Goal: Transaction & Acquisition: Book appointment/travel/reservation

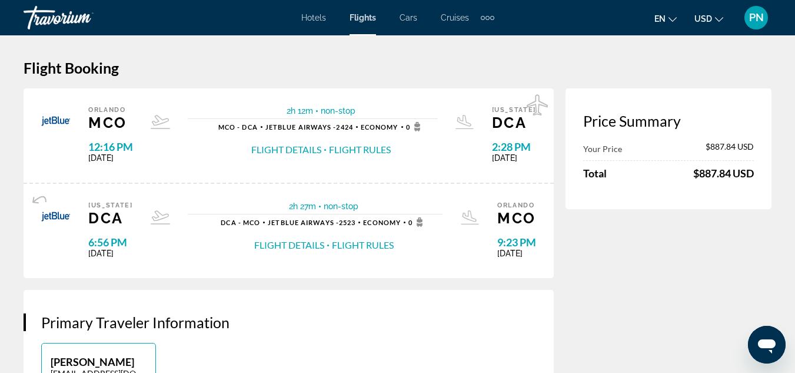
click at [315, 17] on span "Hotels" at bounding box center [313, 17] width 25 height 9
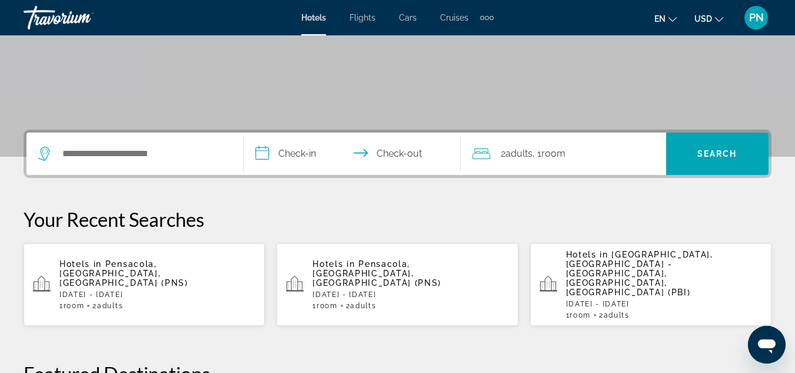
scroll to position [214, 0]
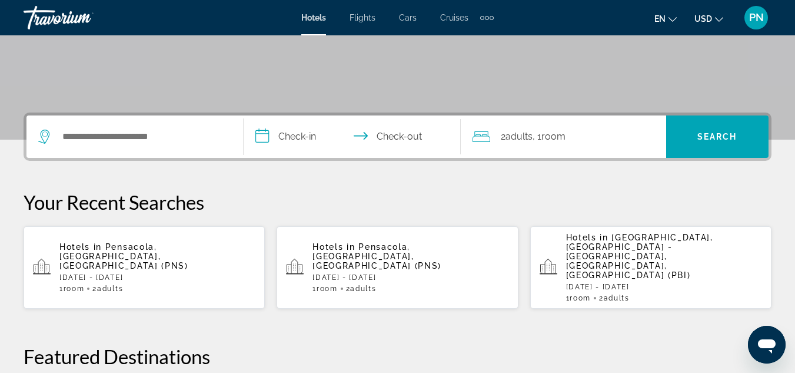
click at [193, 258] on div "Hotels in [GEOGRAPHIC_DATA], [GEOGRAPHIC_DATA], [GEOGRAPHIC_DATA] (PNS) [DATE] …" at bounding box center [157, 267] width 196 height 51
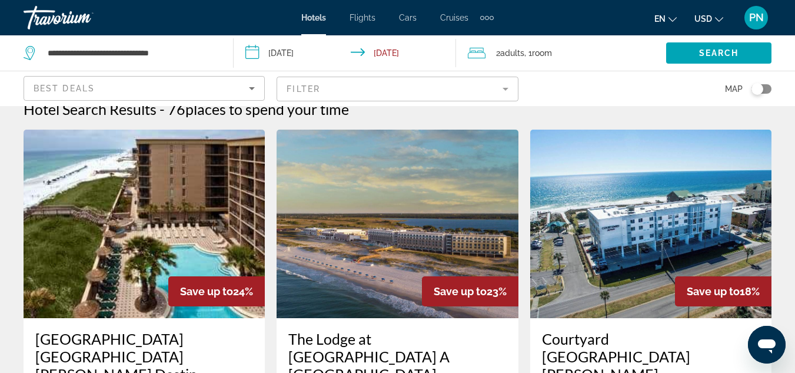
scroll to position [14, 0]
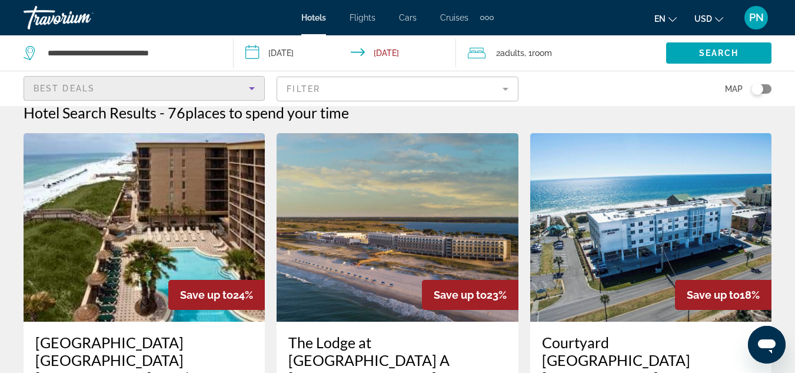
click at [253, 88] on icon "Sort by" at bounding box center [252, 88] width 6 height 3
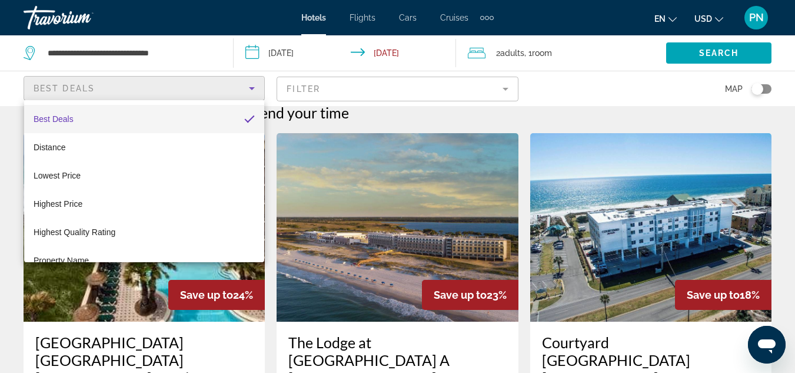
click at [373, 86] on div at bounding box center [397, 186] width 795 height 373
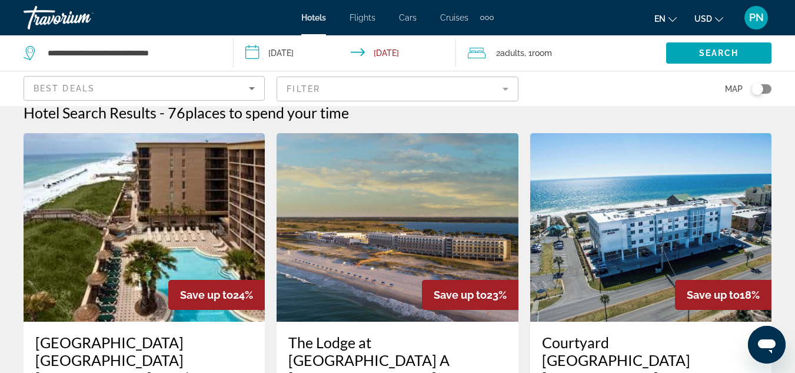
click at [373, 86] on mat-form-field "Filter" at bounding box center [397, 89] width 241 height 25
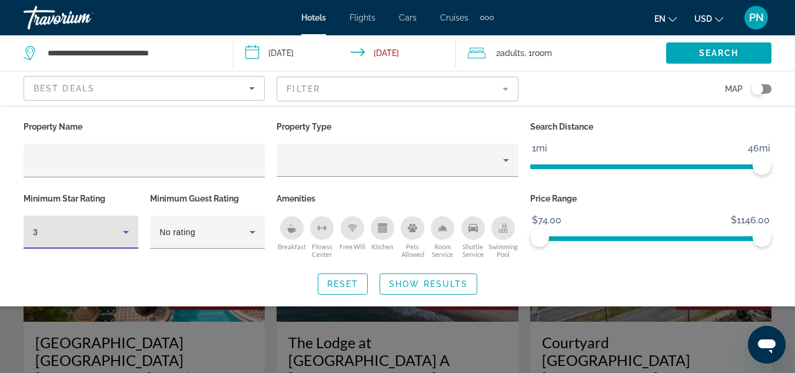
click at [128, 228] on icon "Hotel Filters" at bounding box center [126, 232] width 14 height 14
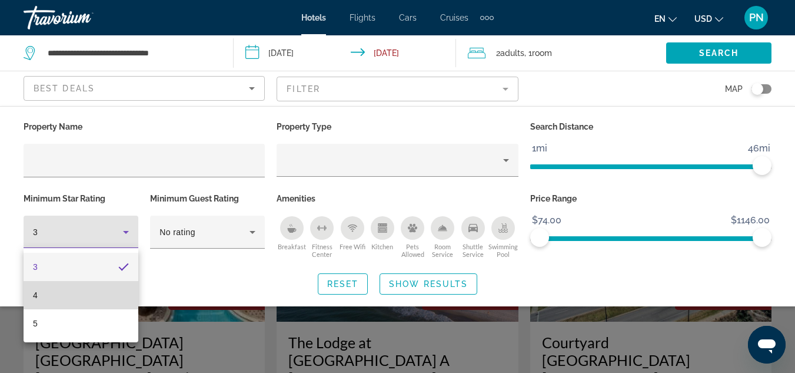
click at [88, 296] on mat-option "4" at bounding box center [81, 295] width 115 height 28
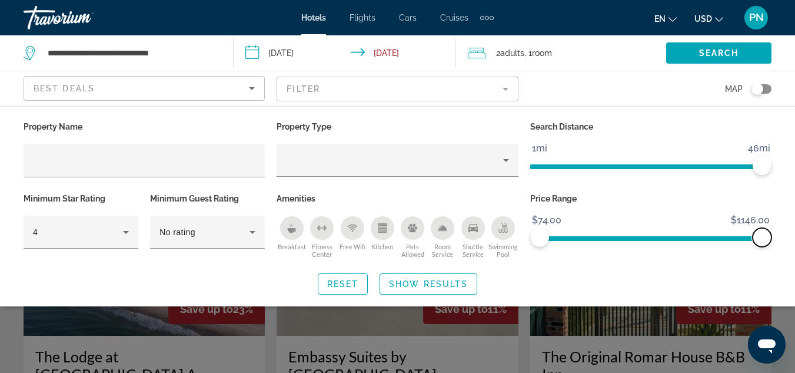
click at [764, 236] on span "ngx-slider-max" at bounding box center [762, 237] width 19 height 19
drag, startPoint x: 764, startPoint y: 236, endPoint x: 587, endPoint y: 242, distance: 177.2
click at [587, 242] on span "ngx-slider-max" at bounding box center [586, 237] width 19 height 19
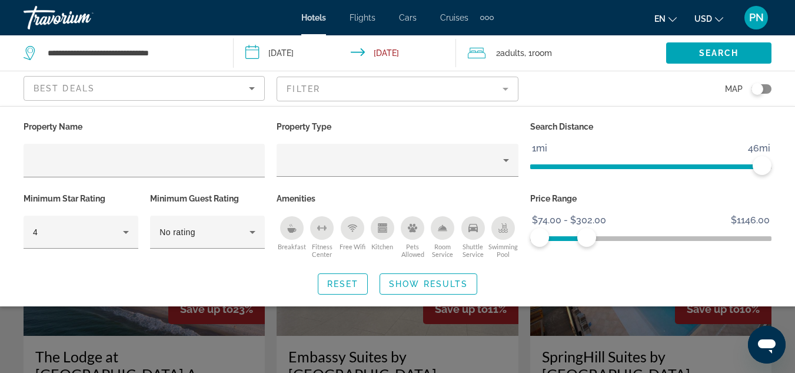
click at [517, 344] on div "Search widget" at bounding box center [397, 275] width 795 height 196
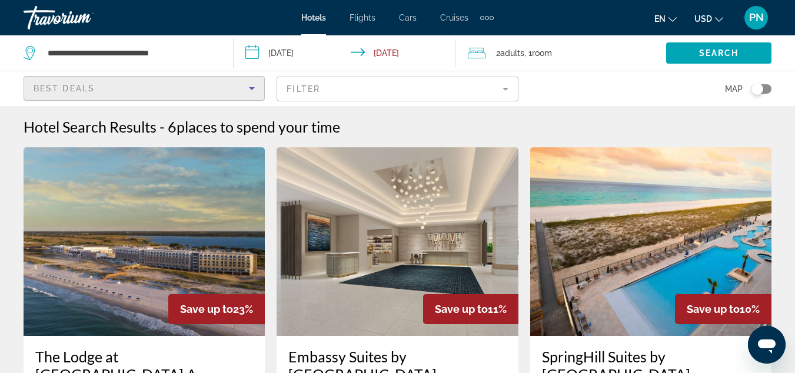
click at [252, 89] on icon "Sort by" at bounding box center [252, 88] width 6 height 3
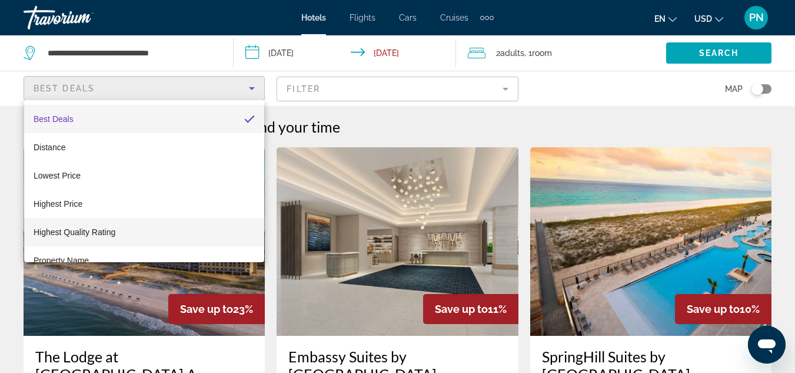
click at [200, 226] on mat-option "Highest Quality Rating" at bounding box center [144, 232] width 240 height 28
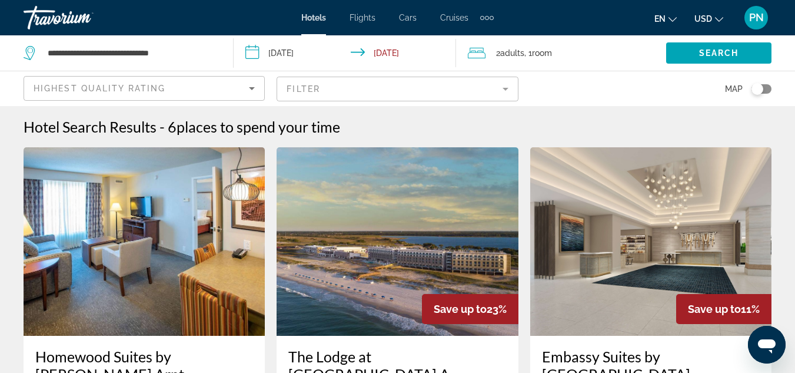
click at [363, 93] on mat-form-field "Filter" at bounding box center [397, 89] width 241 height 25
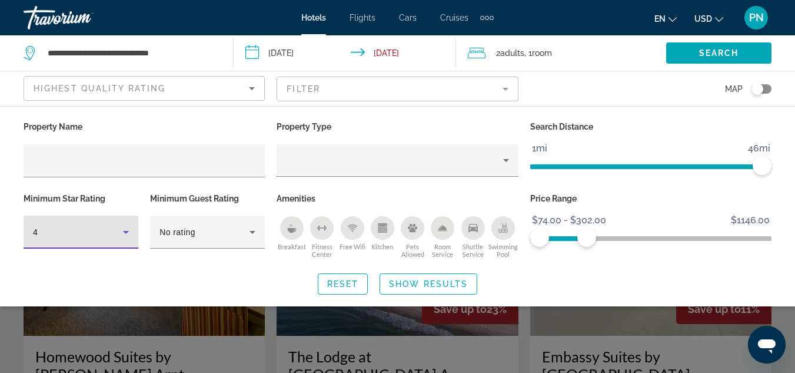
click at [125, 234] on icon "Hotel Filters" at bounding box center [126, 232] width 14 height 14
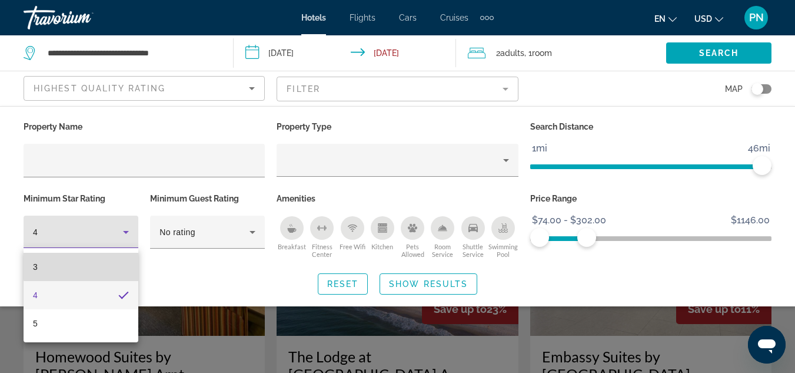
click at [110, 265] on mat-option "3" at bounding box center [81, 266] width 115 height 28
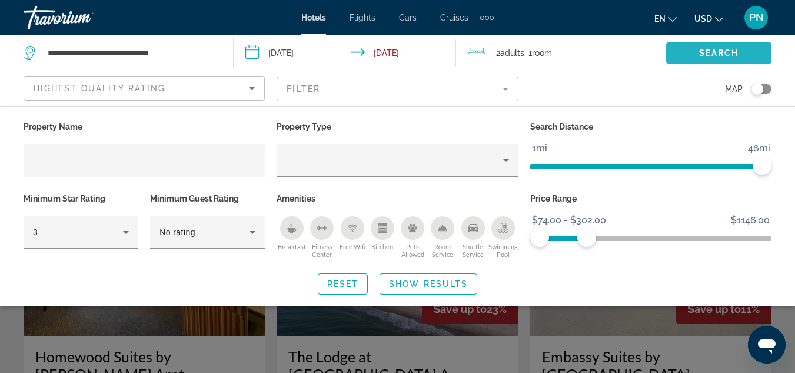
click at [702, 53] on span "Search" at bounding box center [719, 52] width 40 height 9
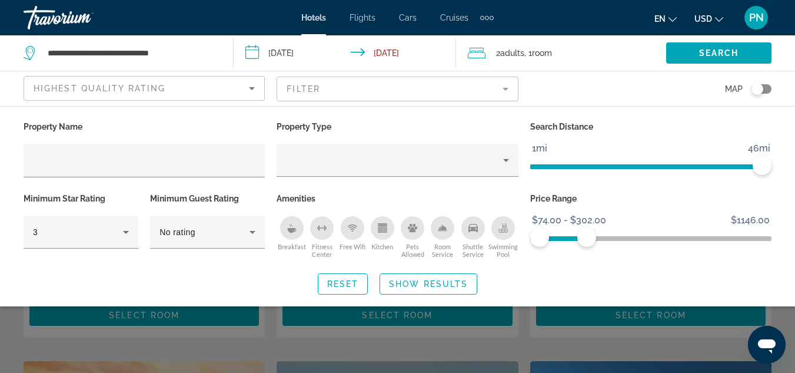
scroll to position [256, 0]
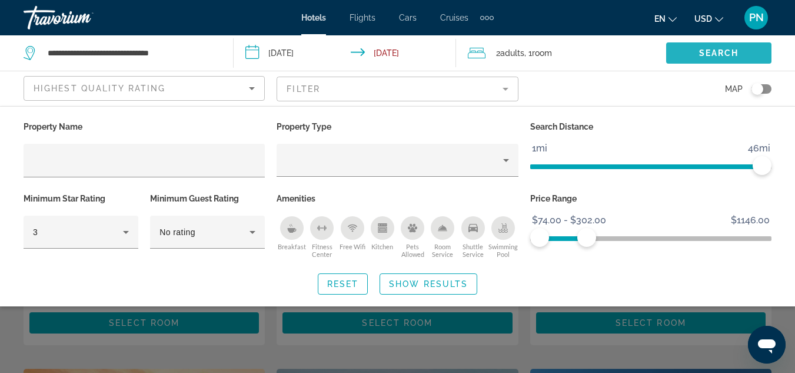
click at [714, 53] on span "Search" at bounding box center [719, 52] width 40 height 9
click at [699, 46] on span "Search widget" at bounding box center [718, 53] width 105 height 28
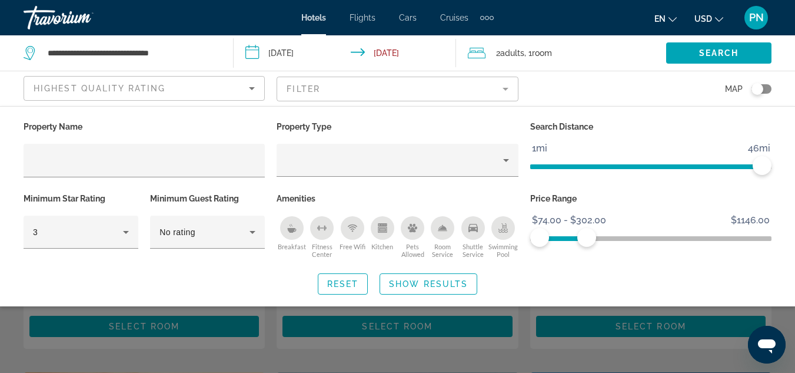
scroll to position [249, 0]
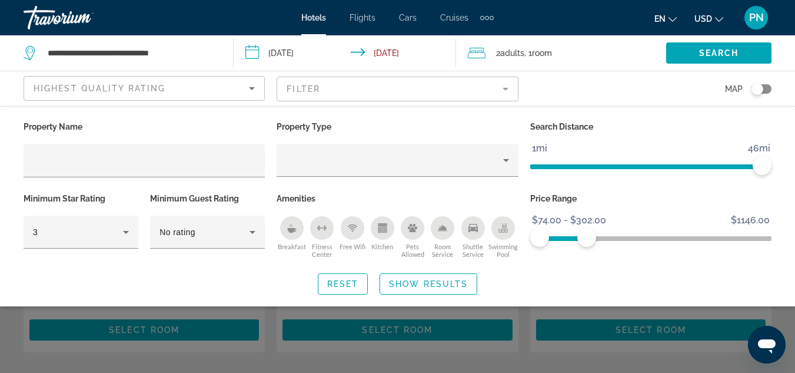
click at [674, 330] on div "Search widget" at bounding box center [397, 275] width 795 height 196
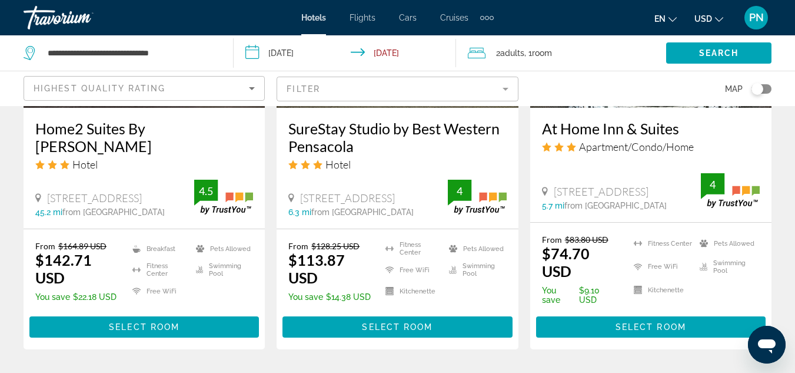
scroll to position [1678, 0]
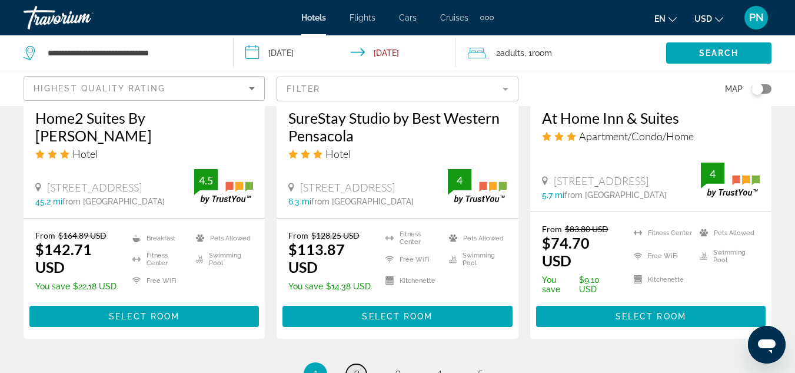
click at [356, 367] on span "2" at bounding box center [357, 373] width 6 height 13
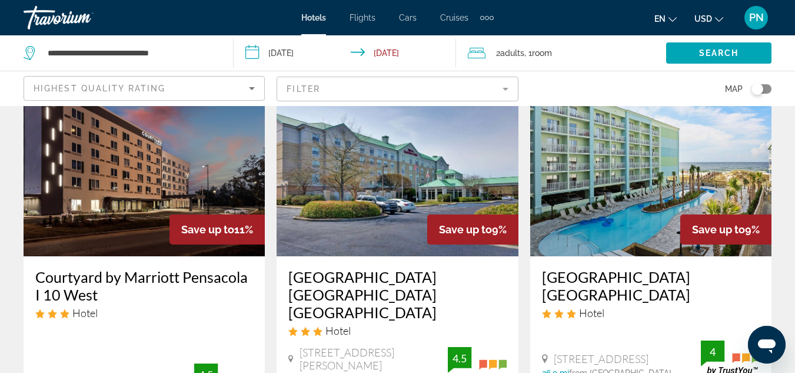
scroll to position [94, 0]
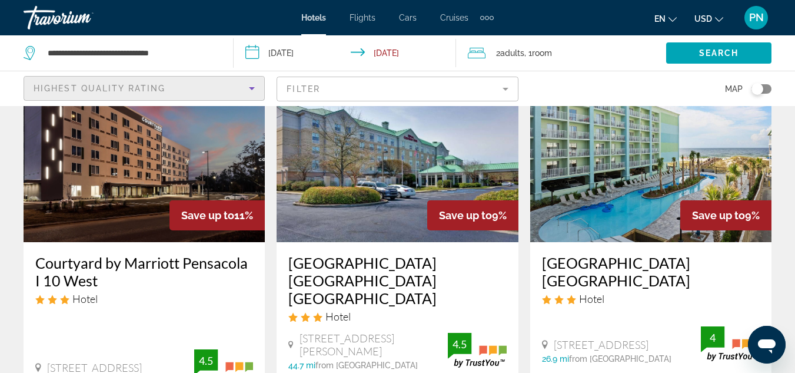
click at [249, 86] on icon "Sort by" at bounding box center [252, 88] width 14 height 14
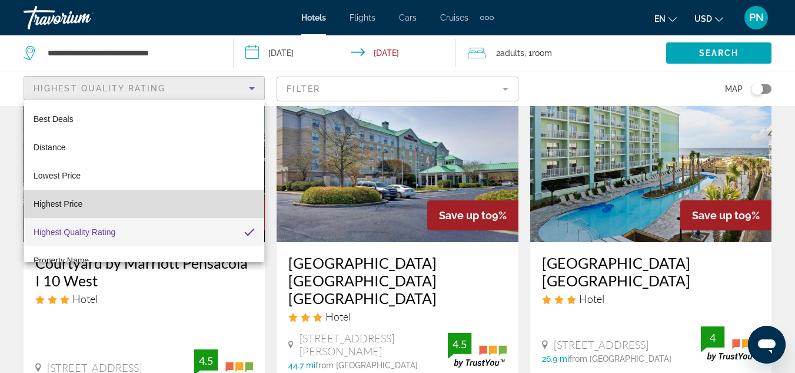
click at [255, 200] on mat-option "Highest Price" at bounding box center [144, 204] width 240 height 28
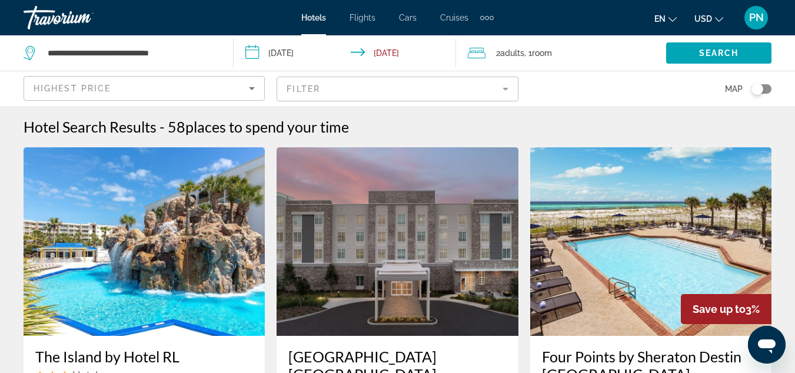
drag, startPoint x: 255, startPoint y: 200, endPoint x: 283, endPoint y: 159, distance: 49.6
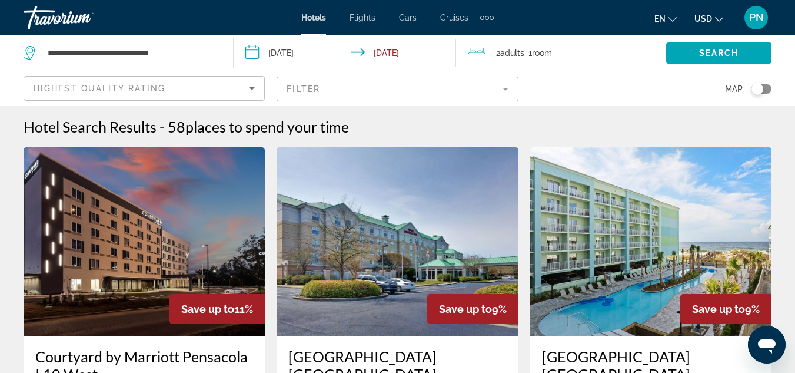
click at [253, 91] on icon "Sort by" at bounding box center [252, 88] width 14 height 14
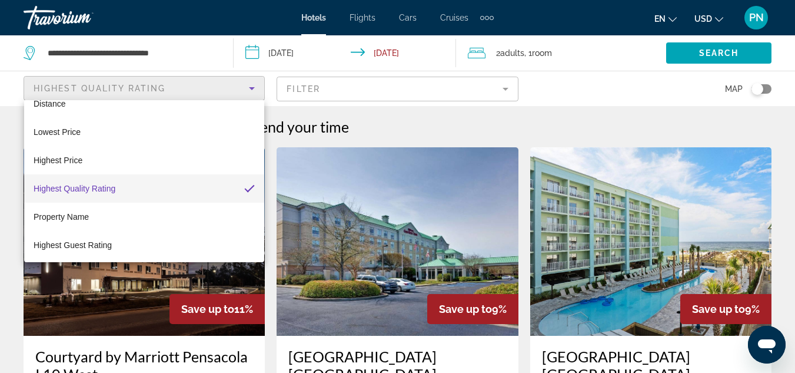
scroll to position [45, 0]
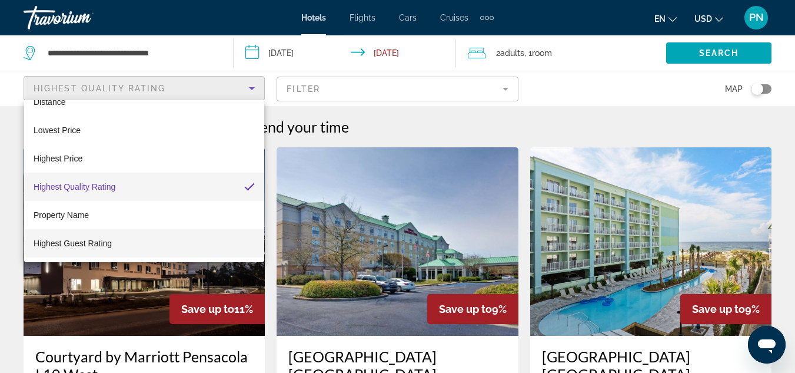
click at [145, 244] on mat-option "Highest Guest Rating" at bounding box center [144, 243] width 240 height 28
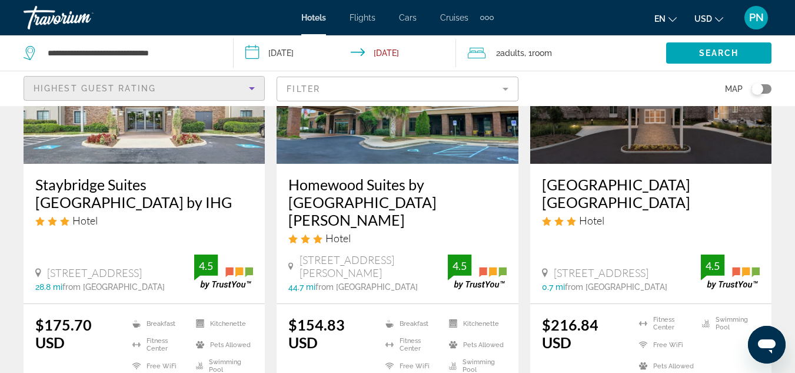
scroll to position [1780, 0]
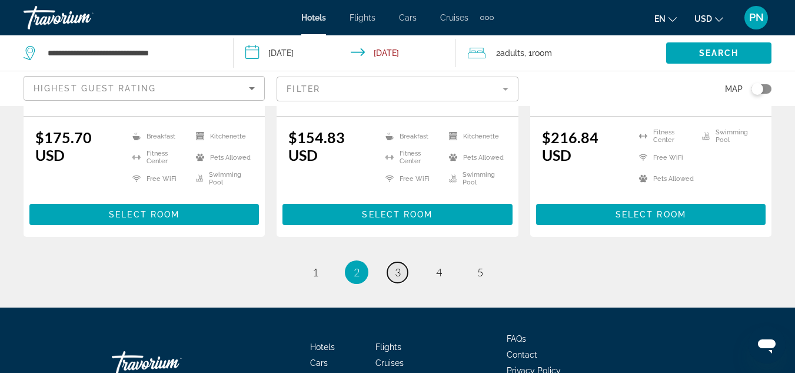
click at [395, 265] on span "3" at bounding box center [398, 271] width 6 height 13
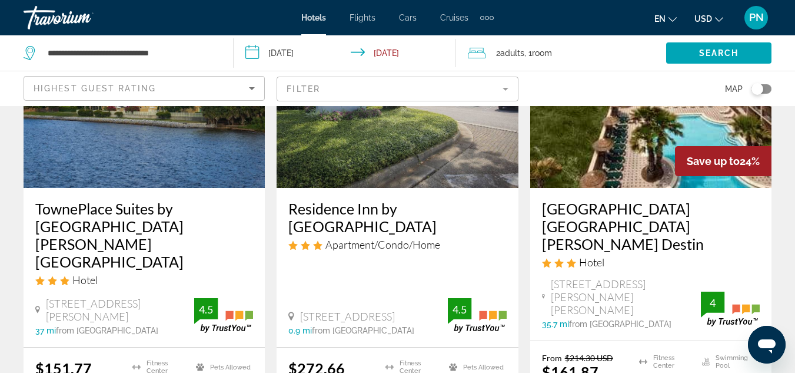
scroll to position [198, 0]
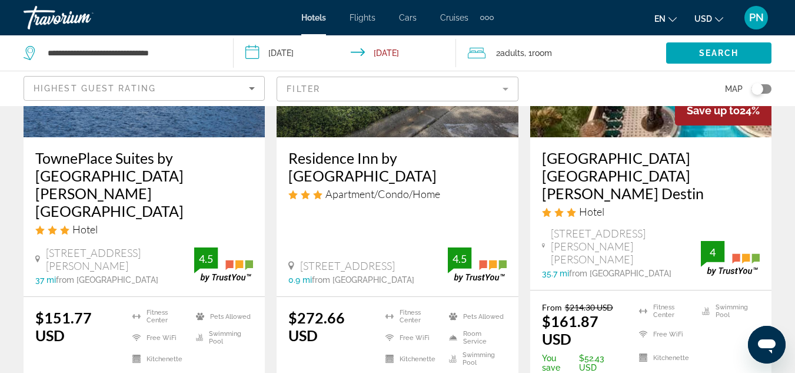
click at [585, 155] on h3 "[GEOGRAPHIC_DATA] [GEOGRAPHIC_DATA][PERSON_NAME] Destin" at bounding box center [651, 175] width 218 height 53
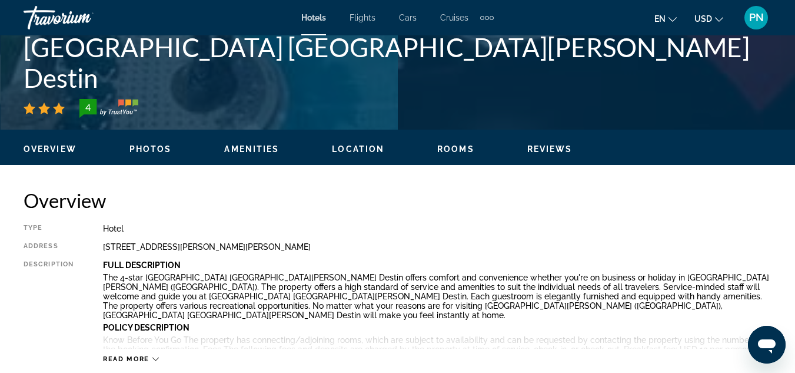
scroll to position [372, 0]
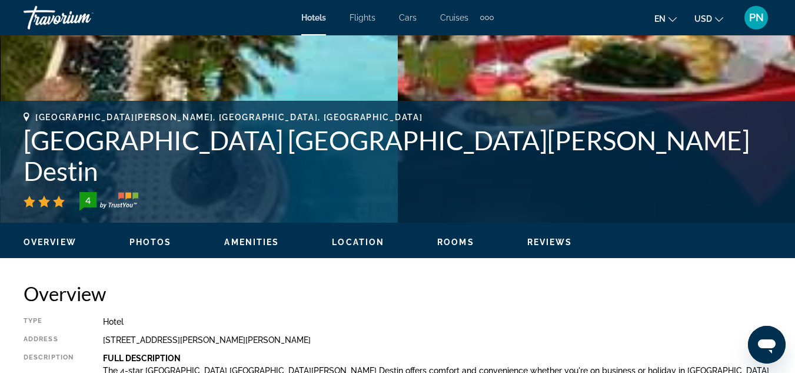
click at [556, 238] on span "Reviews" at bounding box center [549, 241] width 45 height 9
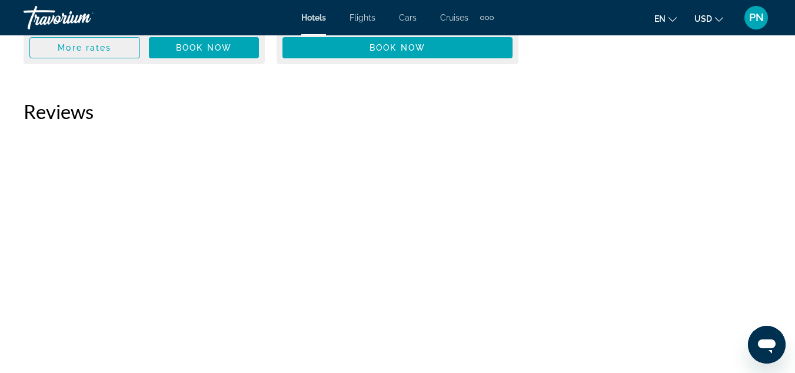
scroll to position [3492, 0]
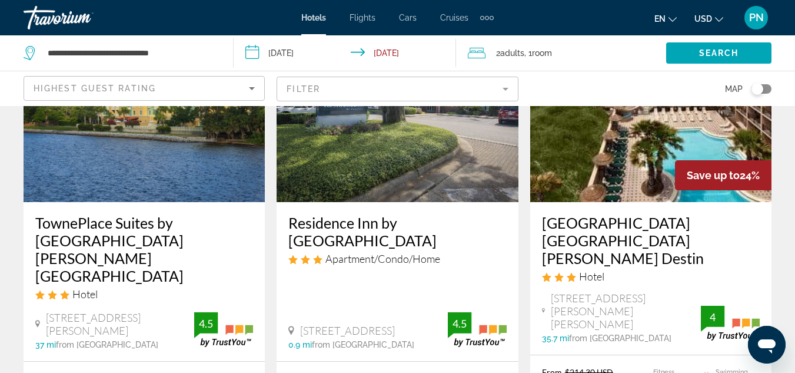
scroll to position [141, 0]
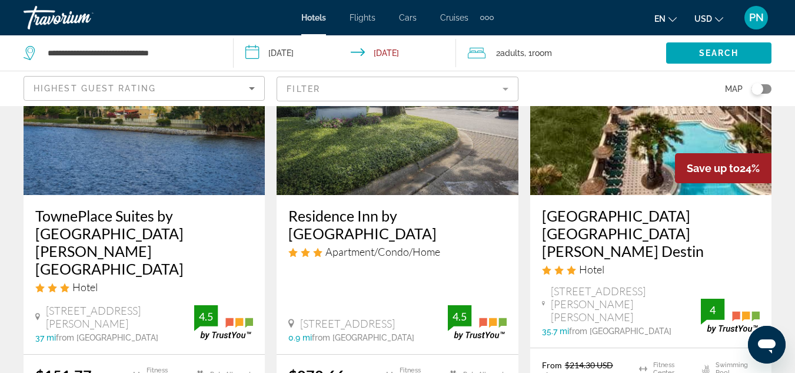
click at [97, 221] on h3 "TownePlace Suites by [GEOGRAPHIC_DATA][PERSON_NAME] [GEOGRAPHIC_DATA]" at bounding box center [144, 242] width 218 height 71
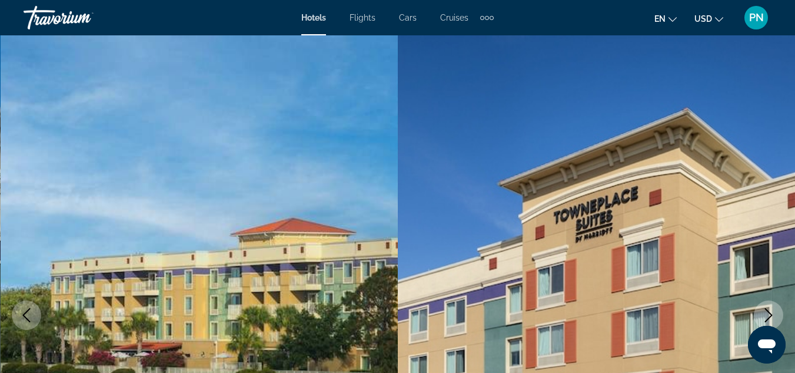
click at [770, 315] on icon "Next image" at bounding box center [769, 315] width 14 height 14
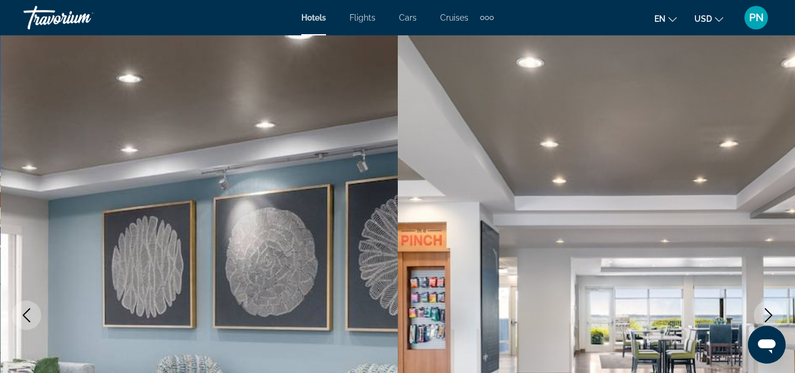
click at [770, 315] on icon "Next image" at bounding box center [769, 315] width 14 height 14
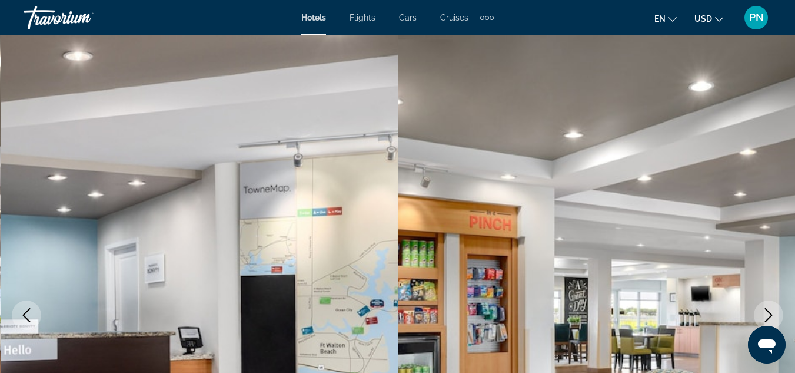
click at [311, 19] on span "Hotels" at bounding box center [313, 17] width 25 height 9
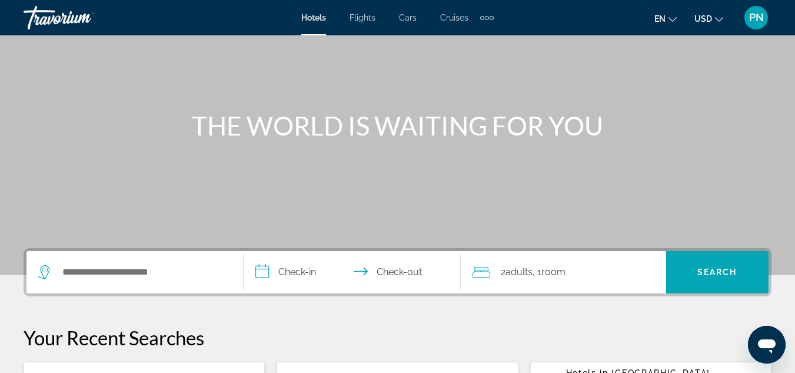
scroll to position [88, 0]
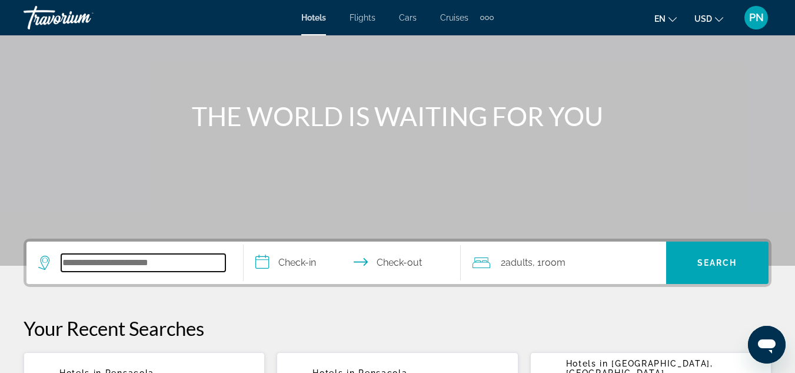
click at [161, 260] on input "Search widget" at bounding box center [143, 263] width 164 height 18
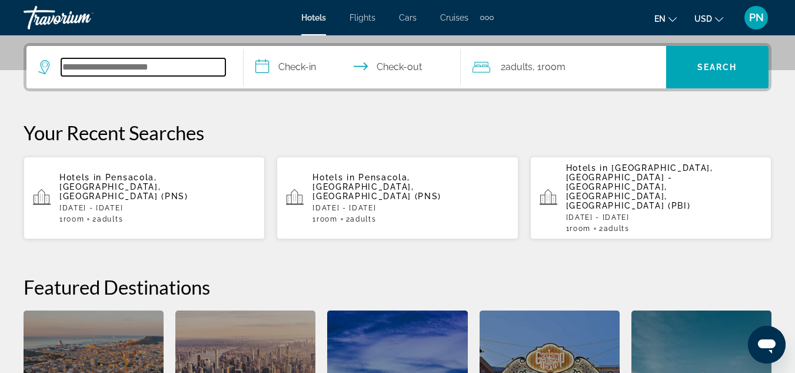
scroll to position [288, 0]
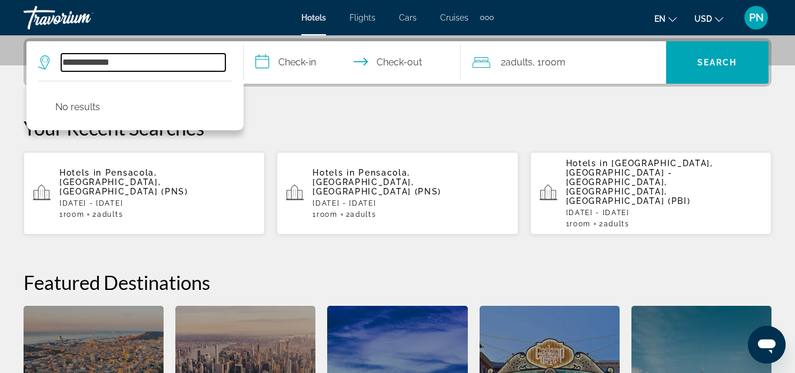
click at [79, 63] on input "**********" at bounding box center [143, 63] width 164 height 18
click at [98, 59] on input "**********" at bounding box center [143, 63] width 164 height 18
click at [95, 61] on input "**********" at bounding box center [143, 63] width 164 height 18
click at [187, 65] on input "**********" at bounding box center [143, 63] width 164 height 18
click at [96, 62] on input "**********" at bounding box center [143, 63] width 164 height 18
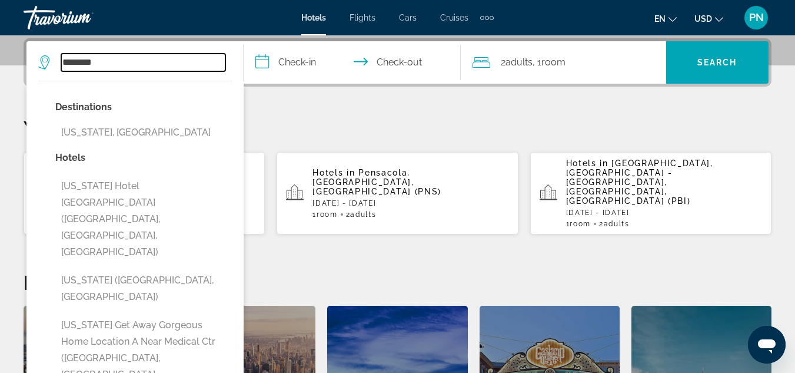
type input "*******"
click at [311, 121] on p "Your Recent Searches" at bounding box center [398, 128] width 748 height 24
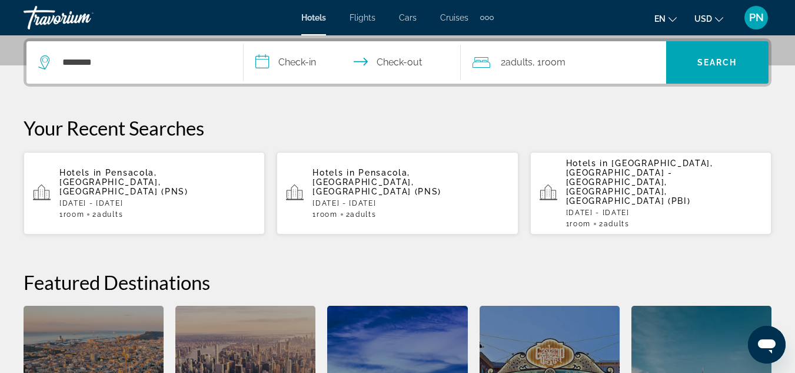
click at [313, 18] on span "Hotels" at bounding box center [313, 17] width 25 height 9
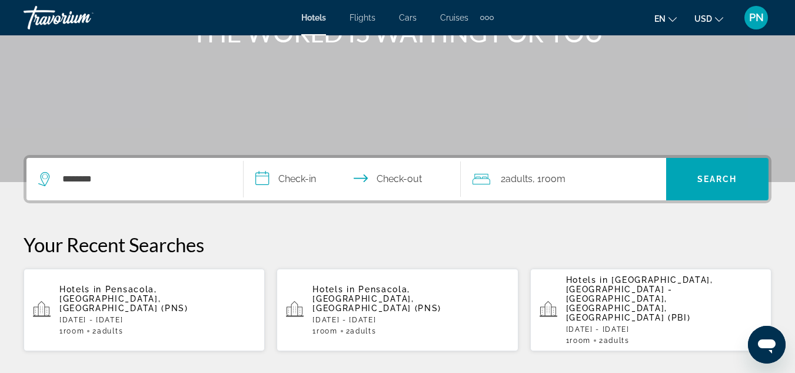
scroll to position [169, 0]
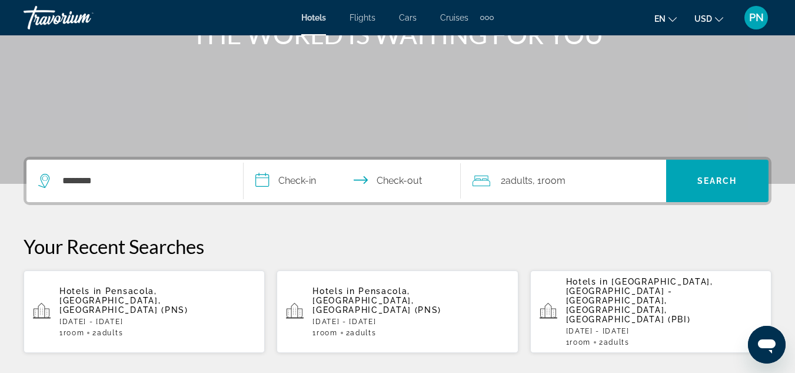
click at [291, 174] on input "**********" at bounding box center [355, 182] width 222 height 46
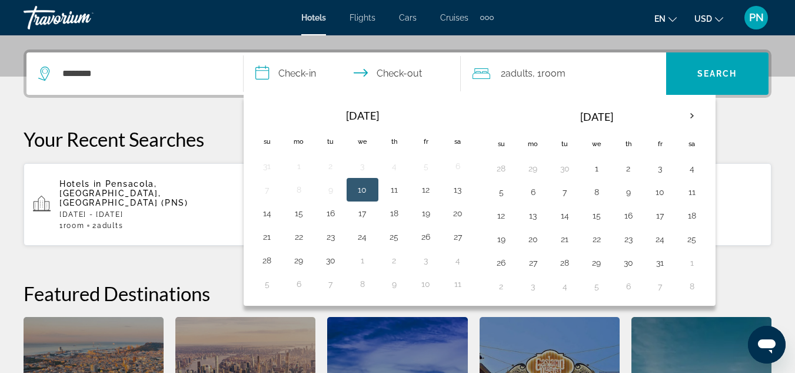
scroll to position [288, 0]
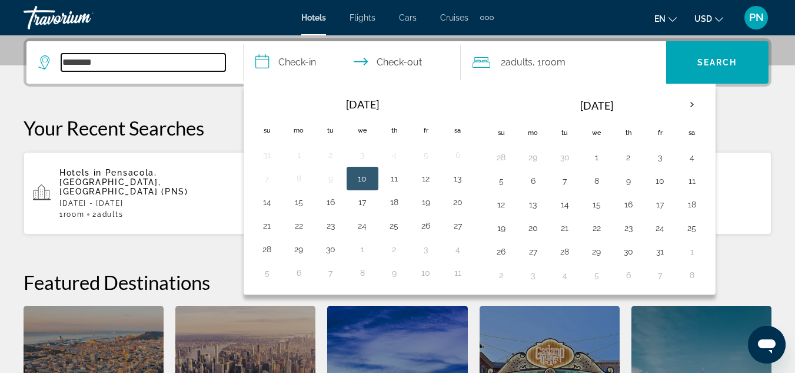
click at [179, 62] on input "*******" at bounding box center [143, 63] width 164 height 18
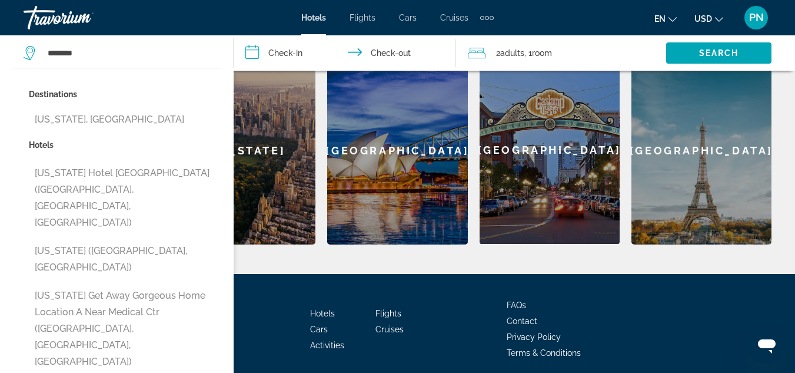
scroll to position [564, 0]
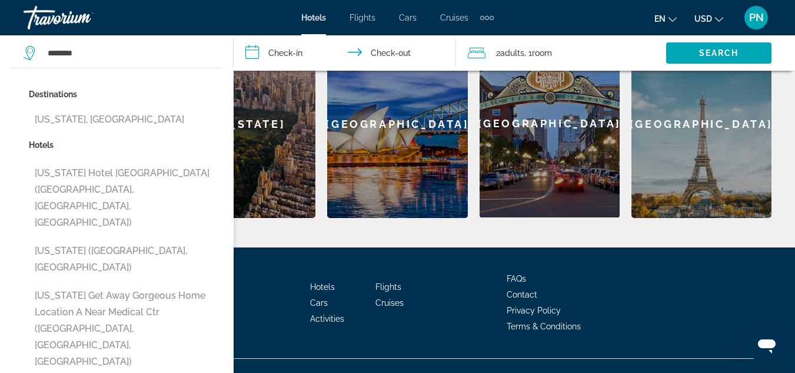
click at [259, 271] on div "Hotels Flights Cars Cruises Activities FAQs Contact Privacy Policy Terms & Cond…" at bounding box center [398, 302] width 748 height 111
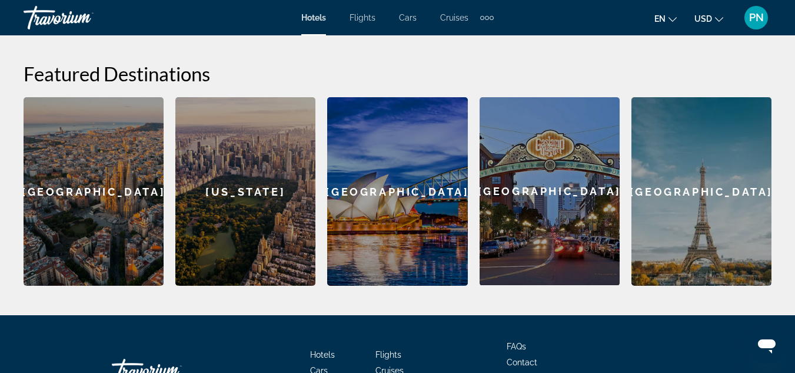
scroll to position [0, 0]
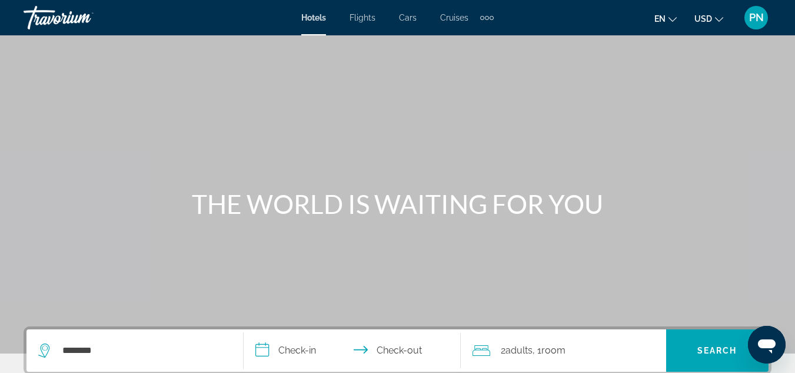
click at [316, 19] on span "Hotels" at bounding box center [313, 17] width 25 height 9
click at [364, 17] on span "Flights" at bounding box center [363, 17] width 26 height 9
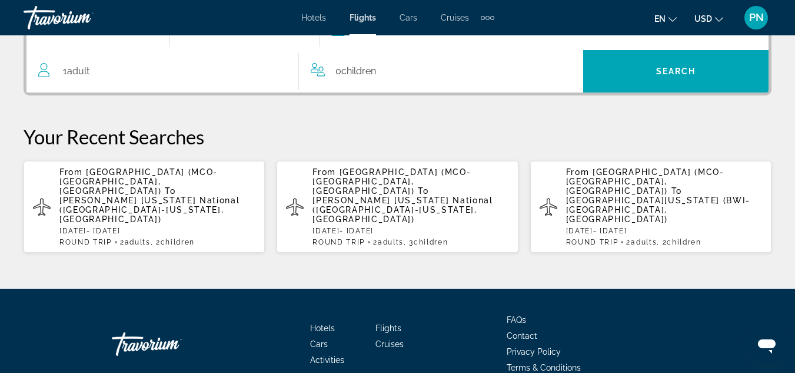
scroll to position [354, 0]
